Goal: Information Seeking & Learning: Stay updated

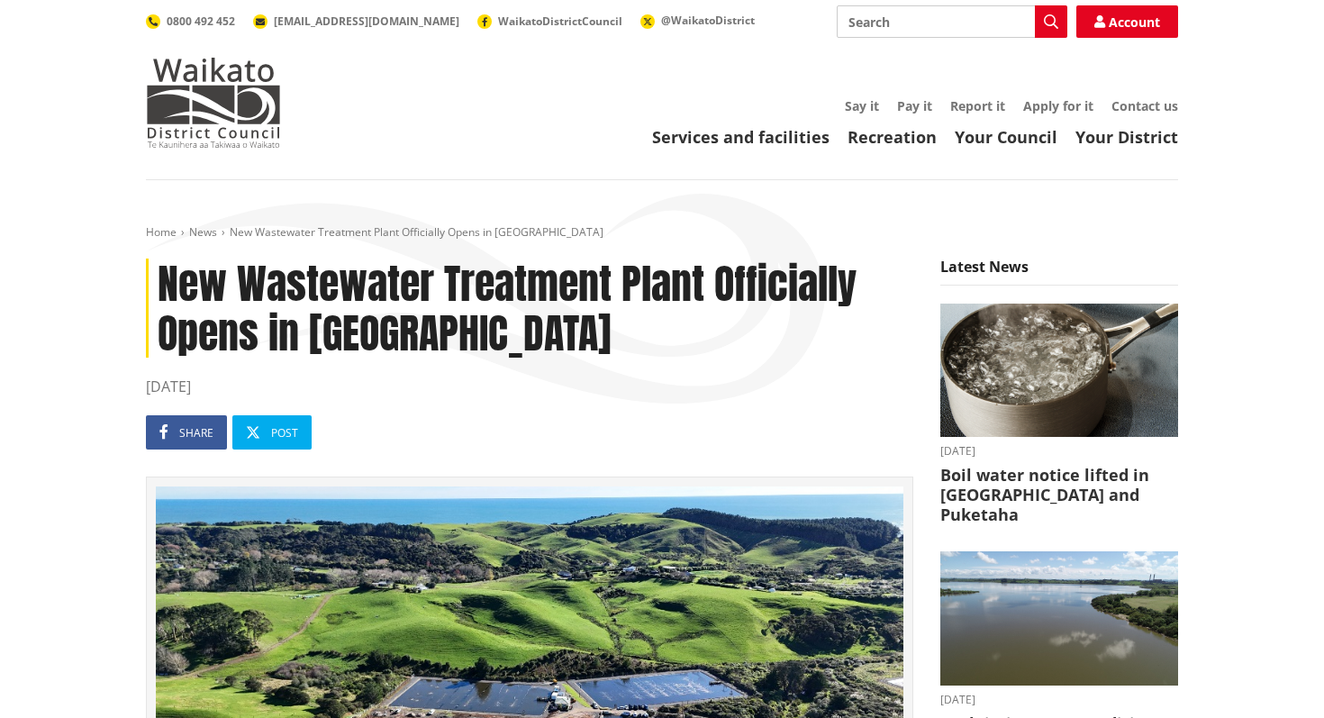
click at [1095, 466] on h3 "Boil water notice lifted in [GEOGRAPHIC_DATA] and Puketaha" at bounding box center [1060, 495] width 238 height 59
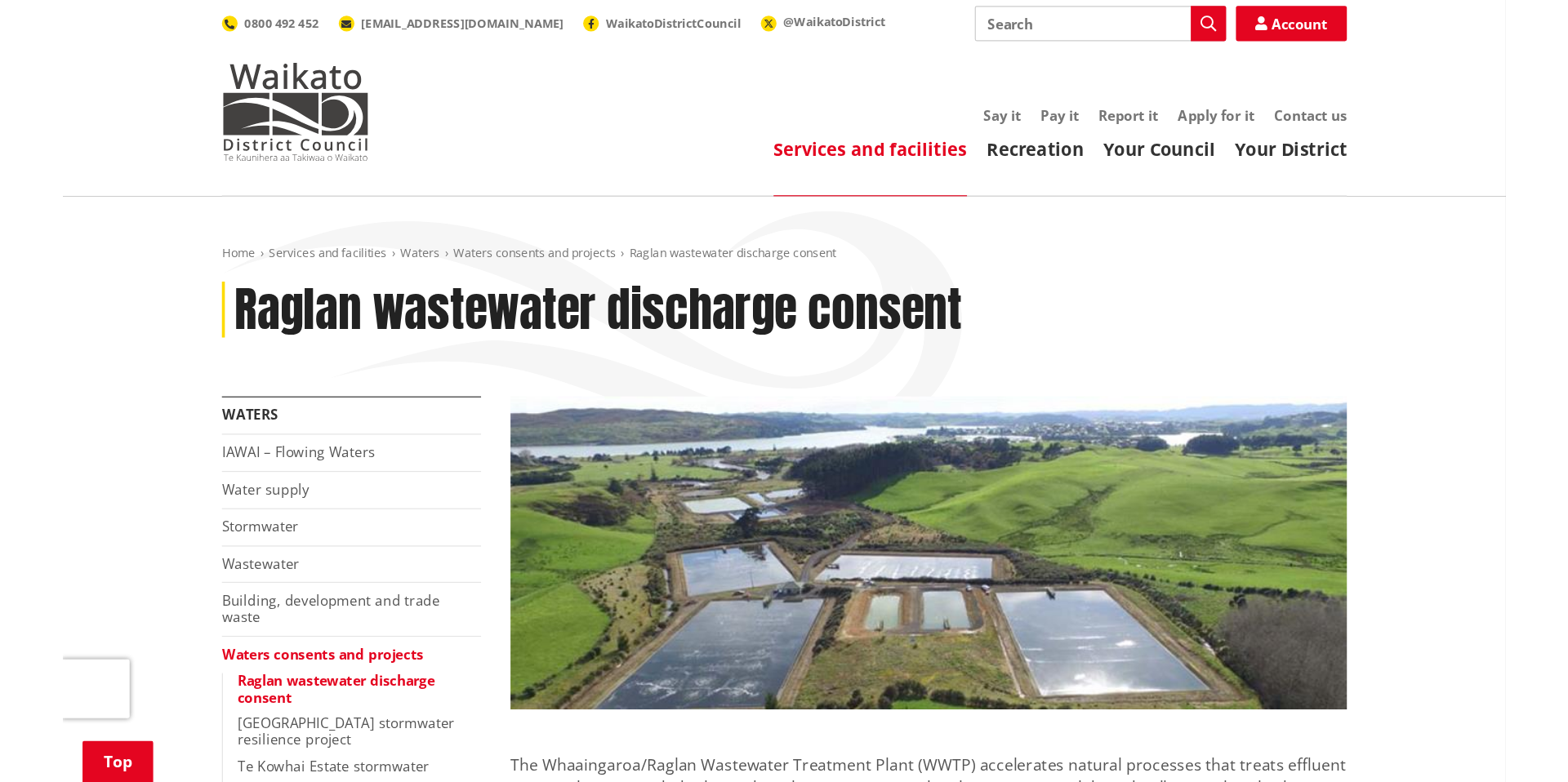
scroll to position [302, 0]
